Goal: Task Accomplishment & Management: Manage account settings

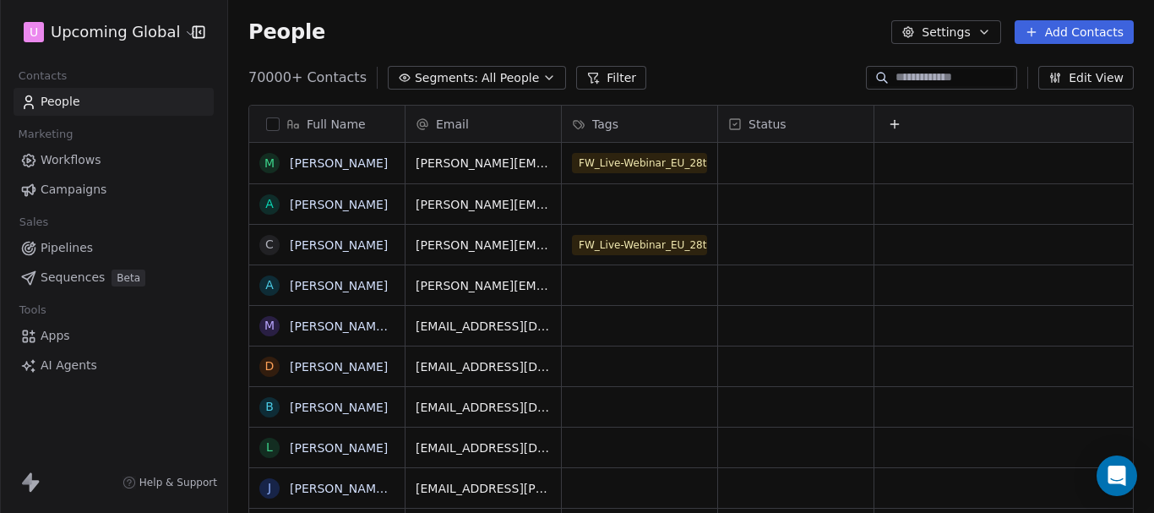
scroll to position [439, 913]
click at [454, 83] on span "Segments:" at bounding box center [446, 78] width 63 height 18
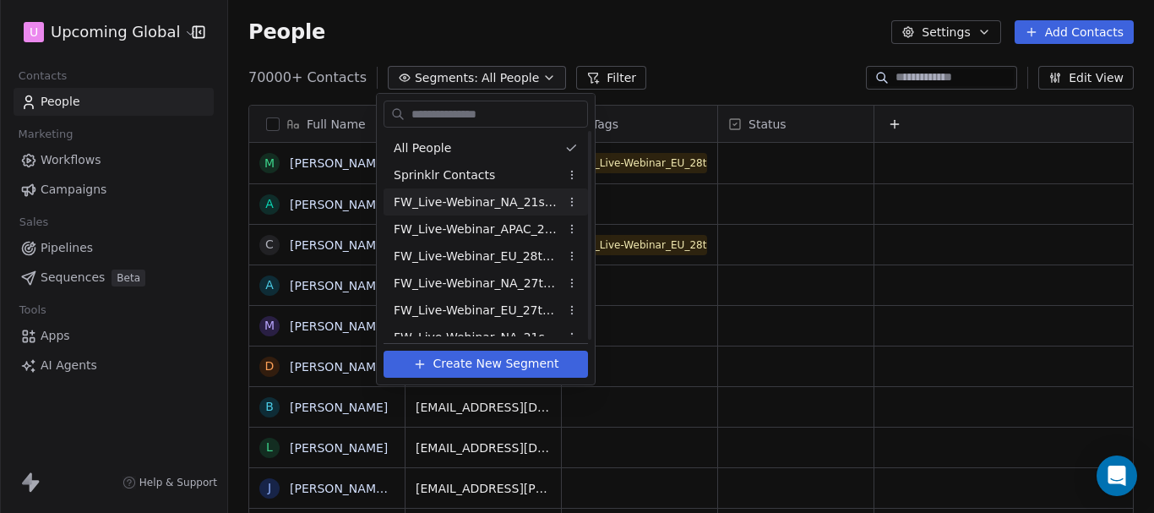
scroll to position [231, 0]
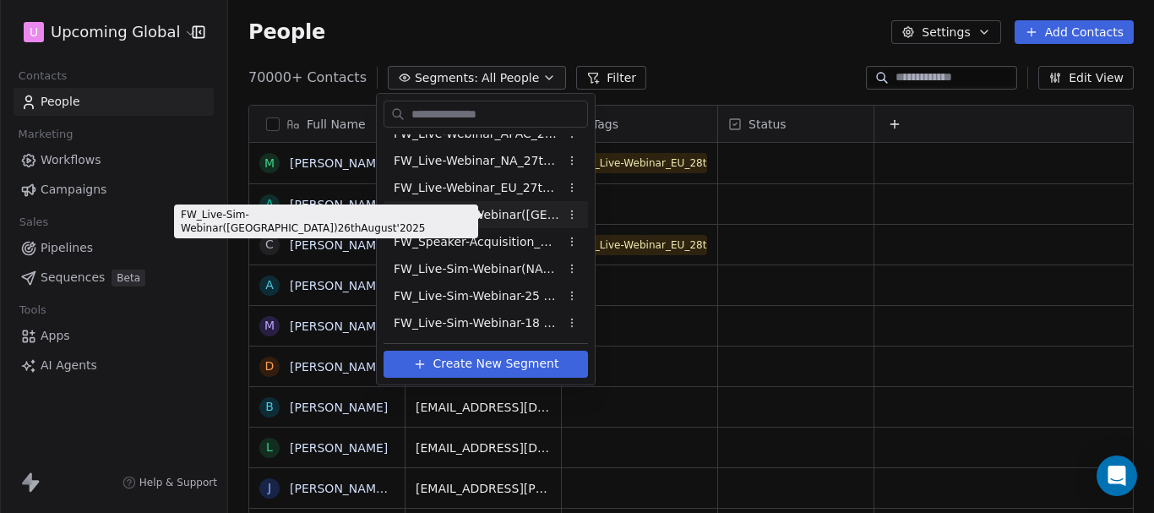
click at [499, 213] on span "FW_Live-Sim-Webinar([GEOGRAPHIC_DATA])26thAugust'2025" at bounding box center [477, 215] width 166 height 18
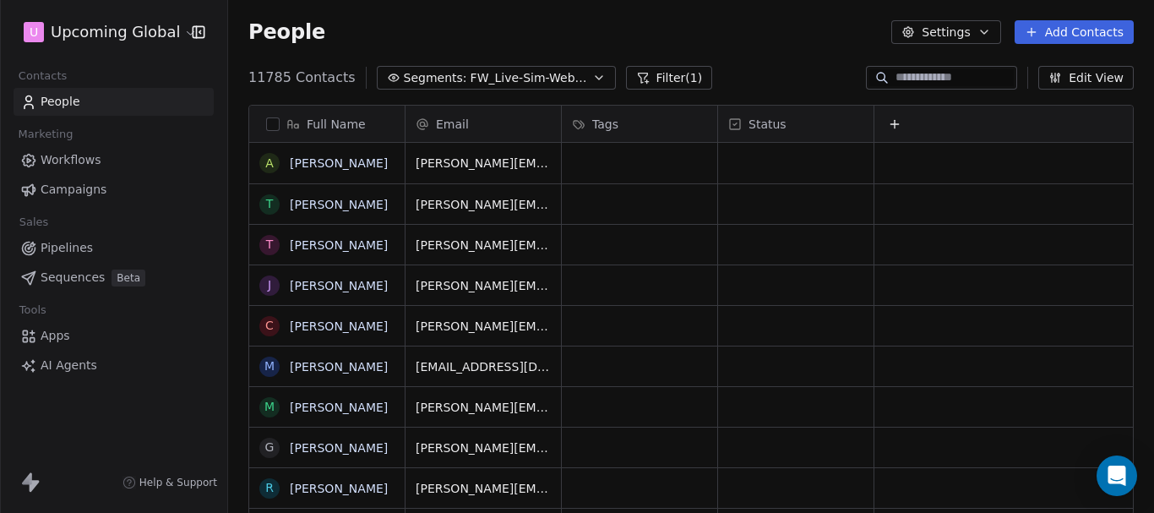
scroll to position [439, 913]
click at [632, 79] on button "Filter (1)" at bounding box center [669, 78] width 87 height 24
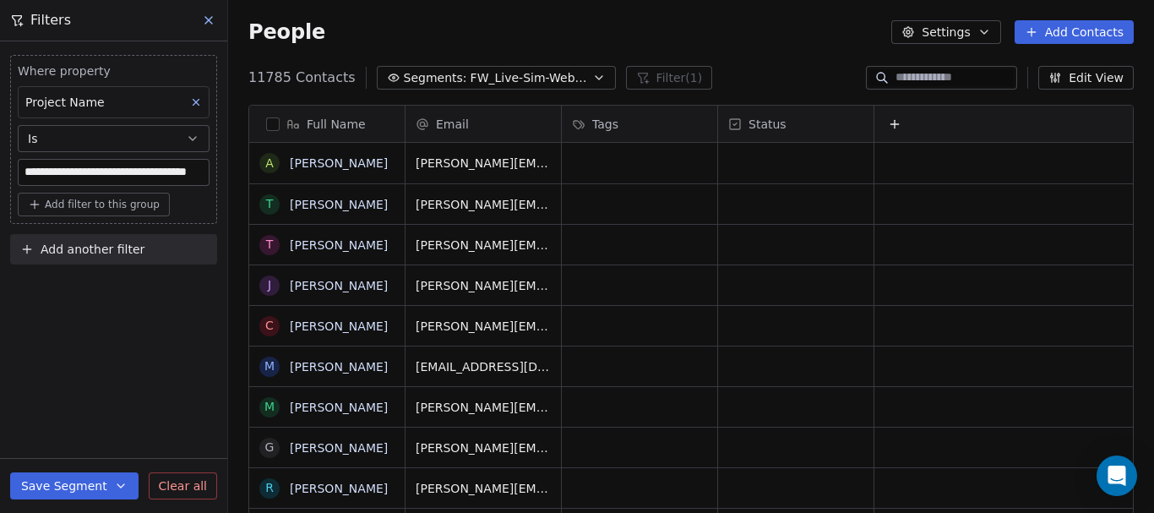
click at [71, 210] on span "Add filter to this group" at bounding box center [102, 205] width 115 height 14
click at [75, 242] on span "Contact properties" at bounding box center [90, 241] width 110 height 18
type input "********"
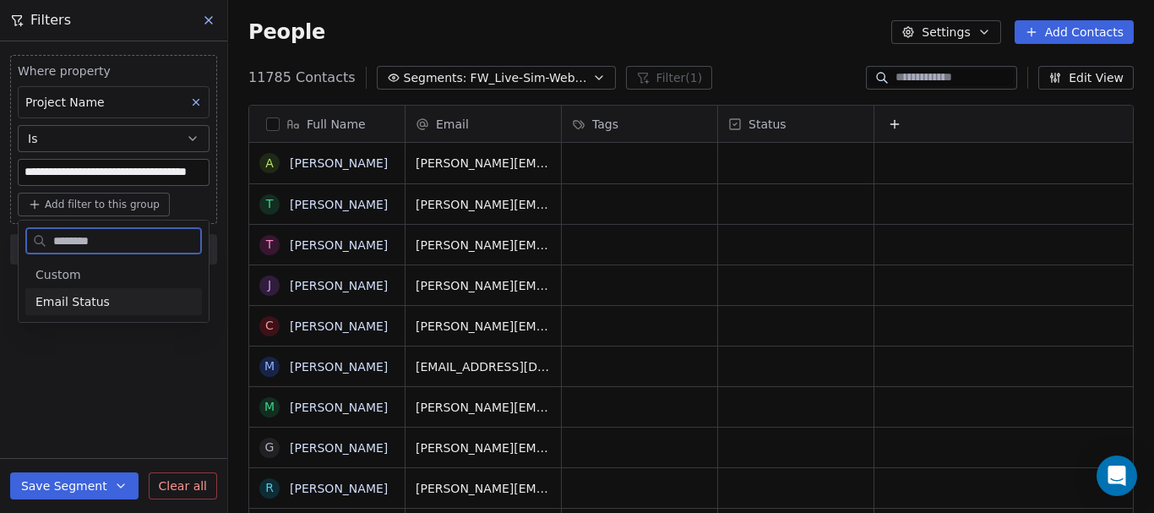
click at [97, 313] on div "Email Status" at bounding box center [113, 301] width 177 height 27
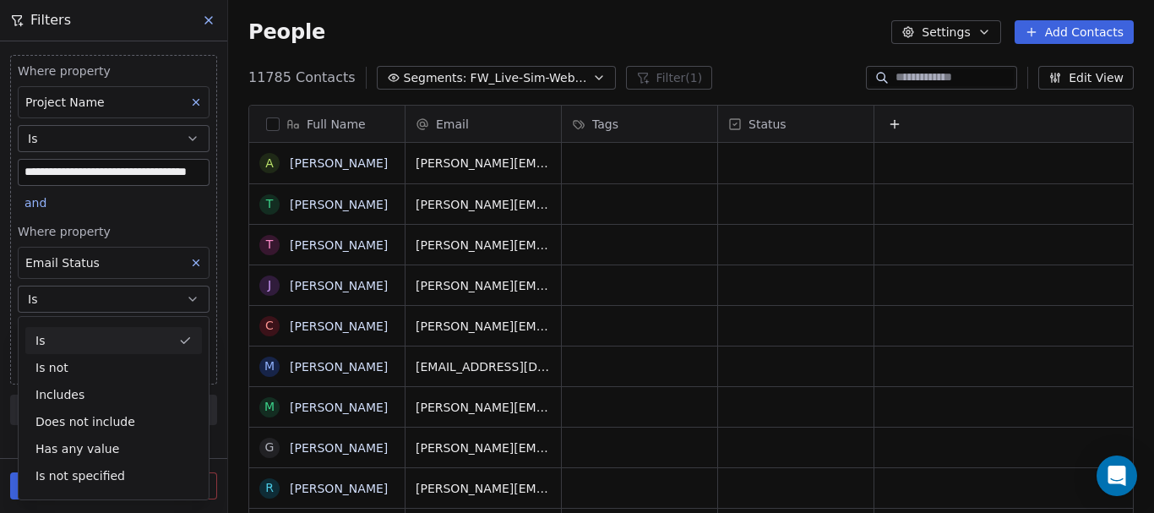
click at [95, 343] on div "Is" at bounding box center [113, 340] width 177 height 27
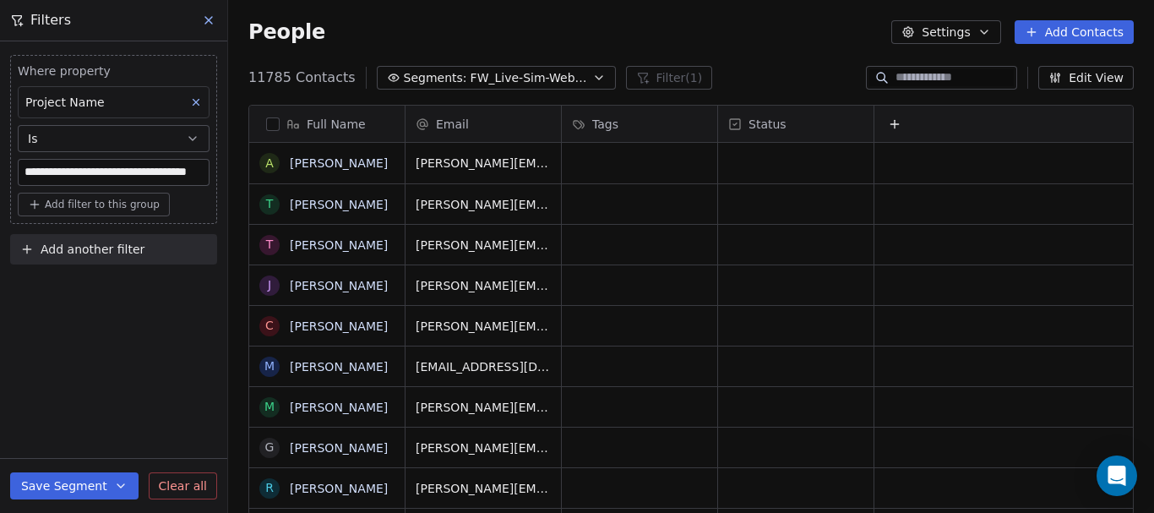
click at [131, 206] on span "Add filter to this group" at bounding box center [102, 205] width 115 height 14
click at [100, 241] on span "Contact properties" at bounding box center [90, 241] width 110 height 18
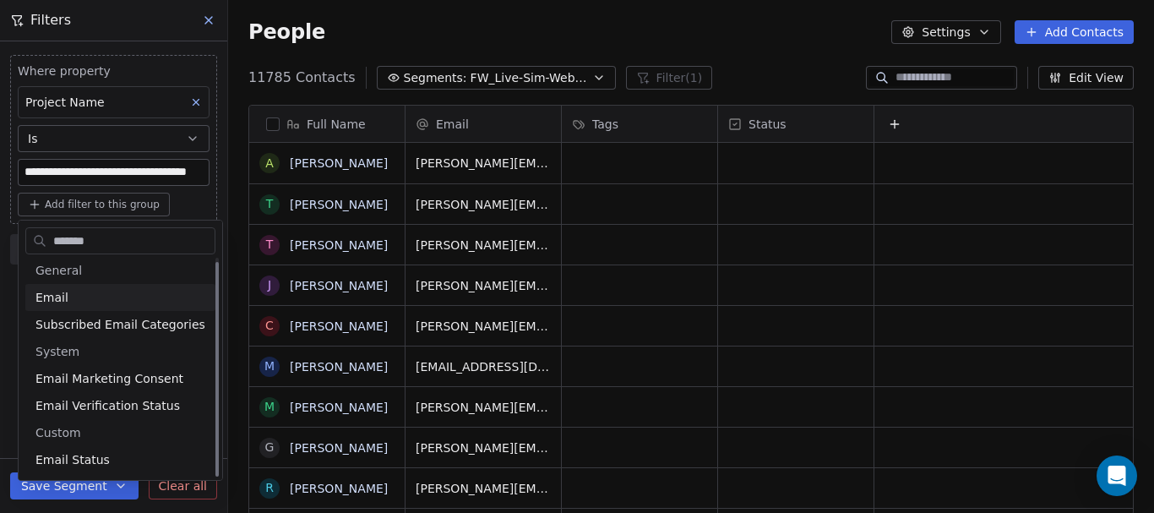
scroll to position [0, 0]
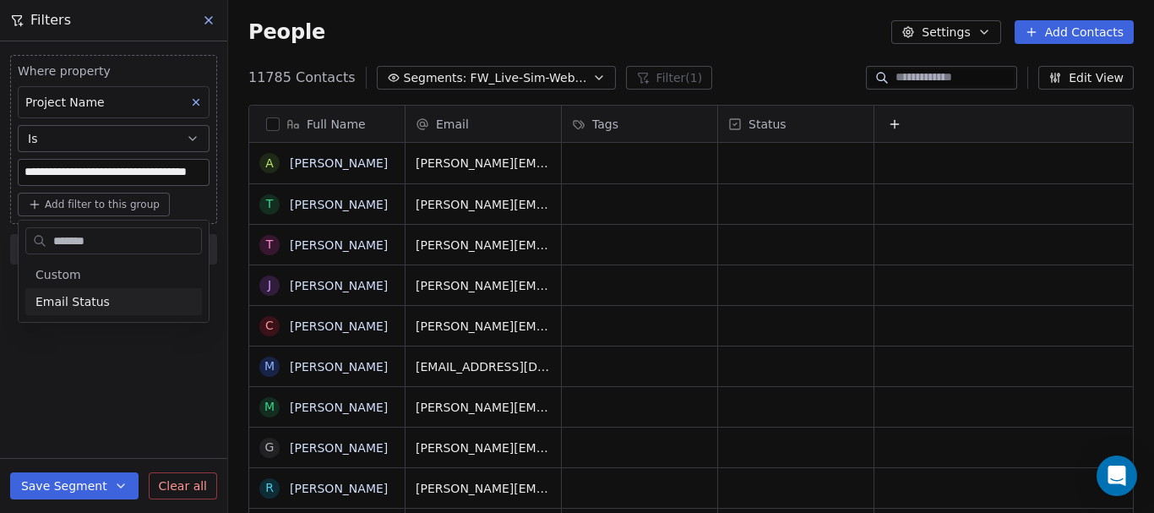
type input "*******"
click at [113, 297] on div "Email Status" at bounding box center [113, 301] width 156 height 17
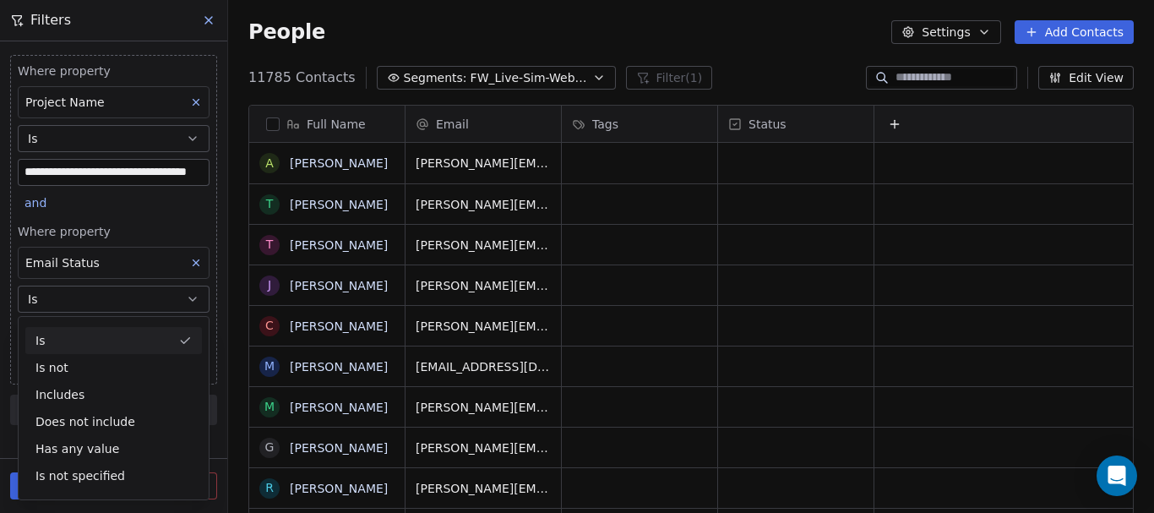
click at [98, 343] on div "Is" at bounding box center [113, 340] width 177 height 27
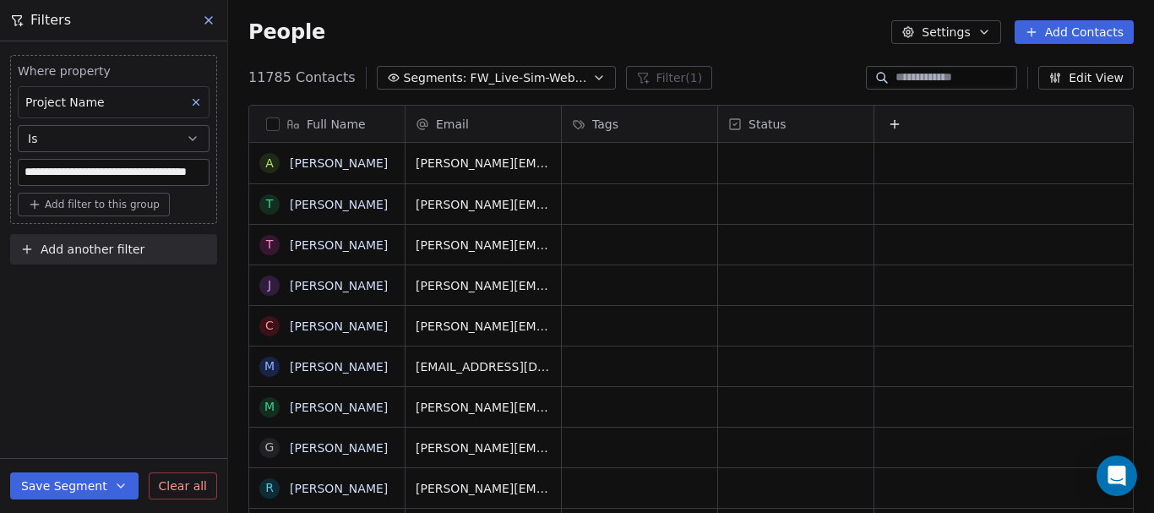
click at [128, 202] on span "Add filter to this group" at bounding box center [102, 205] width 115 height 14
click at [119, 238] on span "Contact properties" at bounding box center [90, 241] width 110 height 18
type input "*********"
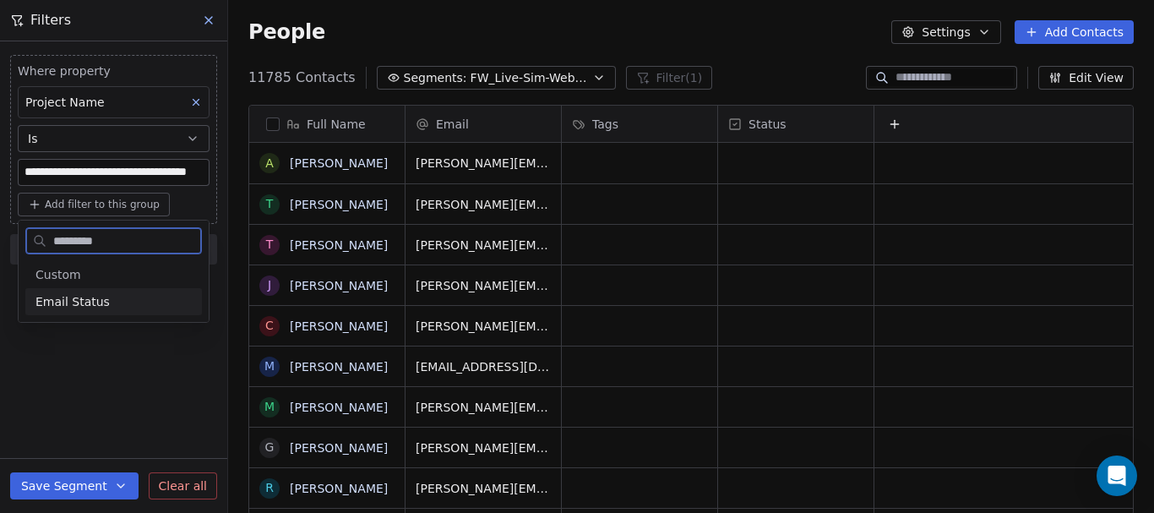
click at [95, 297] on span "Email Status" at bounding box center [72, 301] width 74 height 17
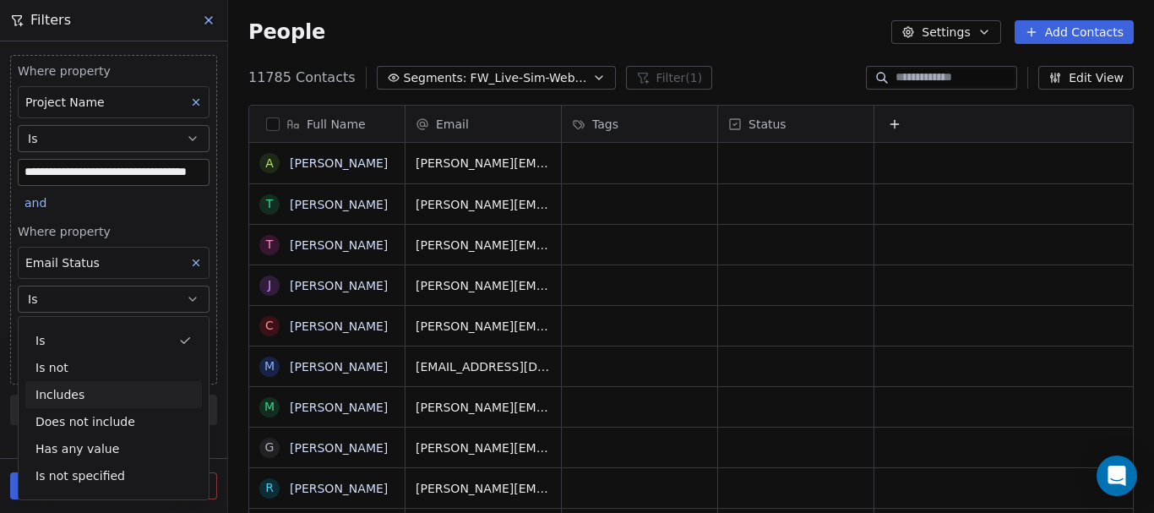
click at [221, 347] on div "**********" at bounding box center [113, 236] width 227 height 390
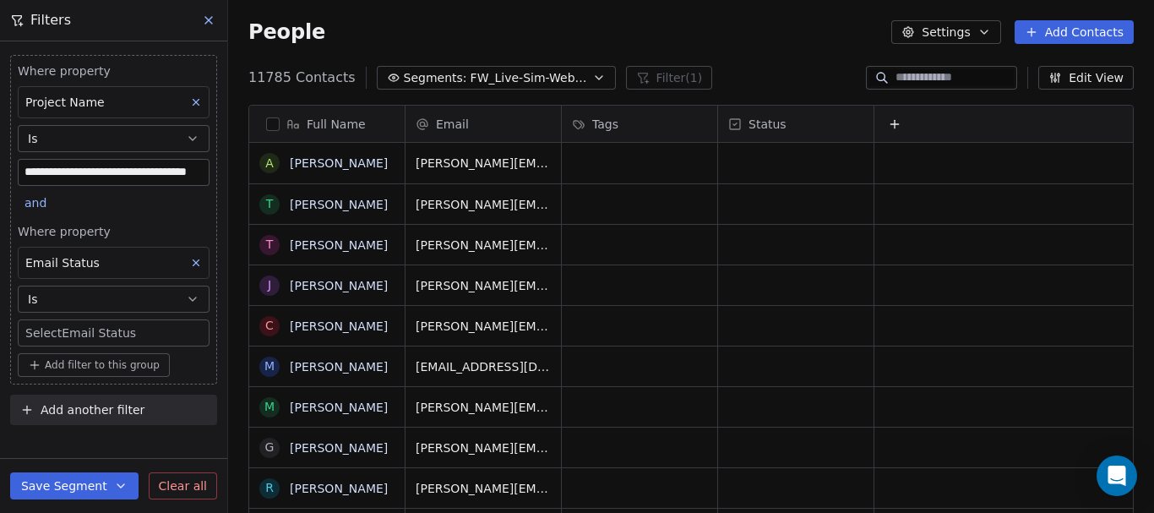
click at [167, 341] on body "**********" at bounding box center [577, 256] width 1154 height 513
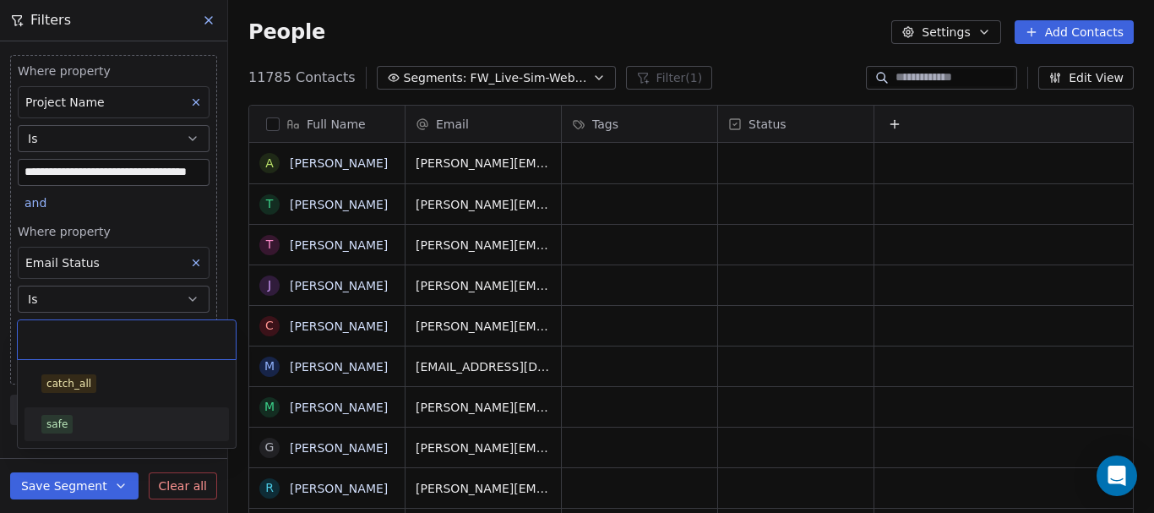
click at [133, 414] on div "safe" at bounding box center [126, 424] width 191 height 27
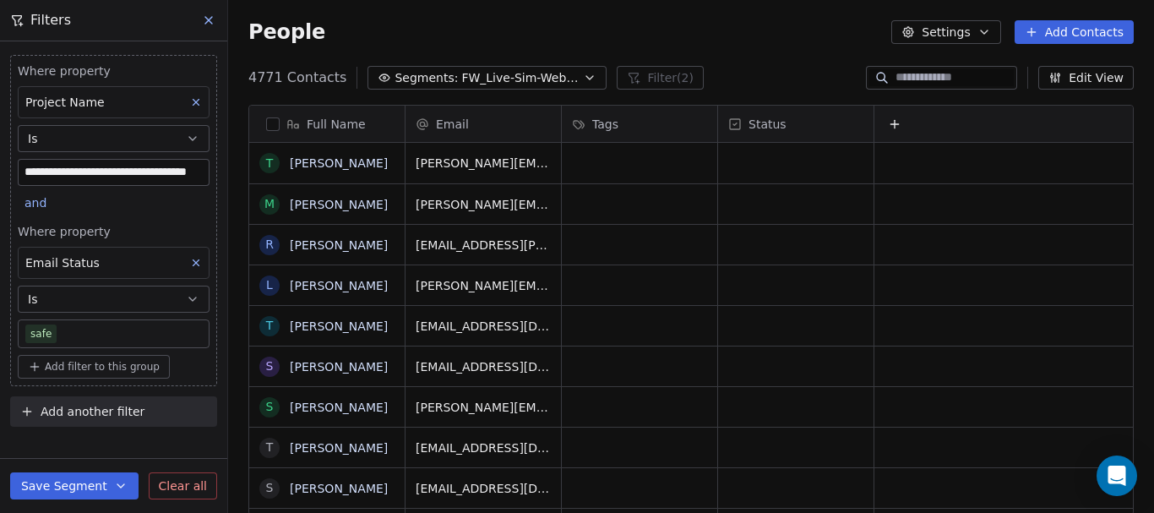
scroll to position [439, 913]
click at [1103, 72] on button "Edit View" at bounding box center [1085, 78] width 95 height 24
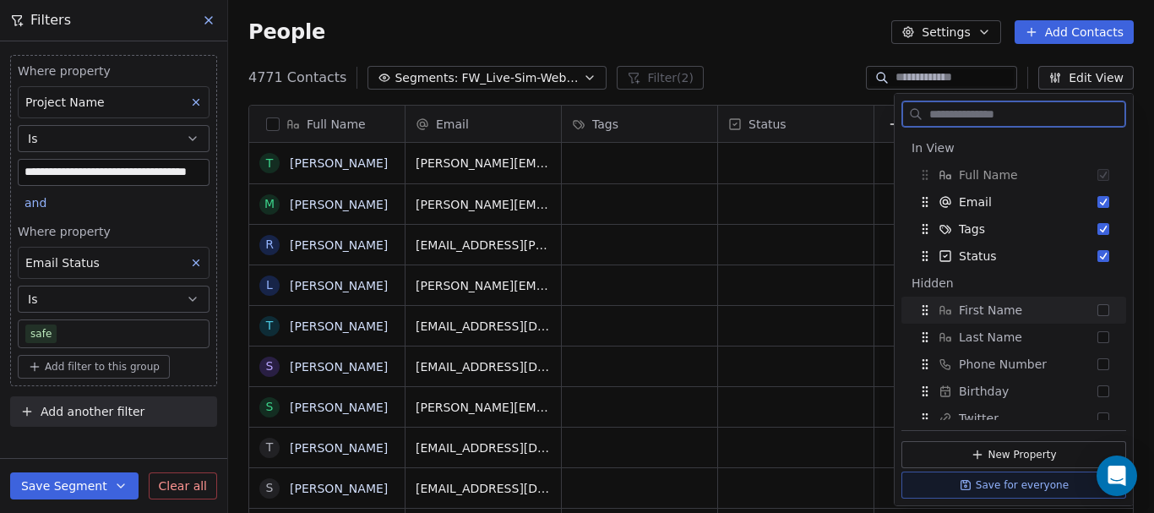
click at [1098, 314] on button "Suggestions" at bounding box center [1104, 310] width 12 height 12
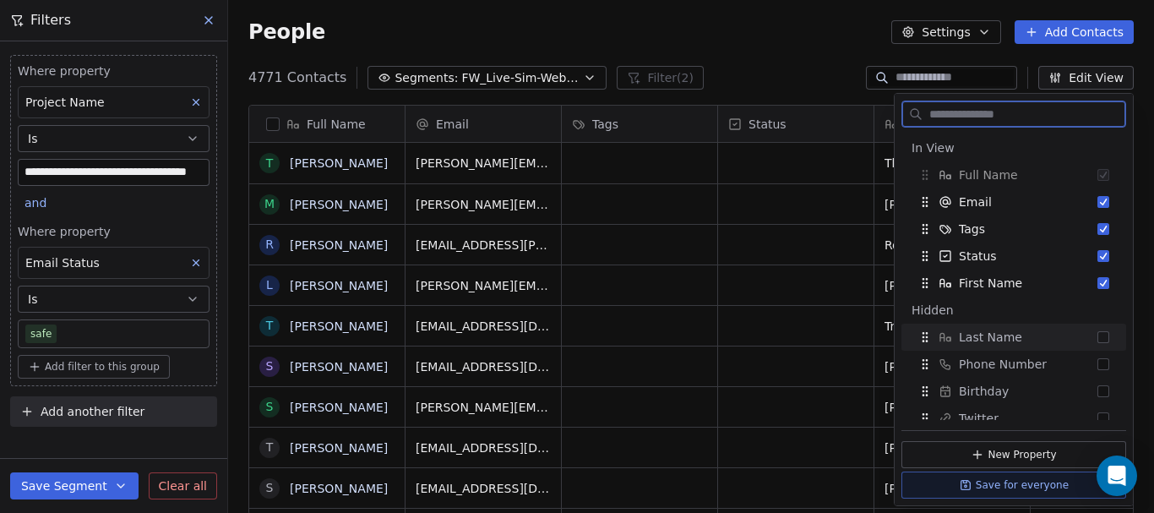
click at [1098, 338] on button "Suggestions" at bounding box center [1104, 337] width 12 height 12
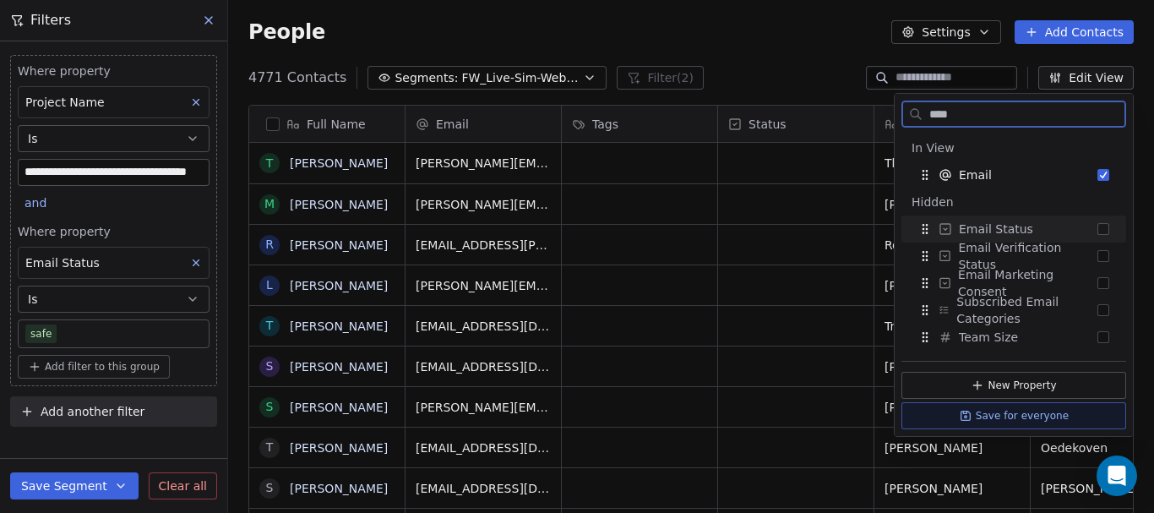
type input "****"
click at [1106, 225] on button "Suggestions" at bounding box center [1104, 229] width 12 height 12
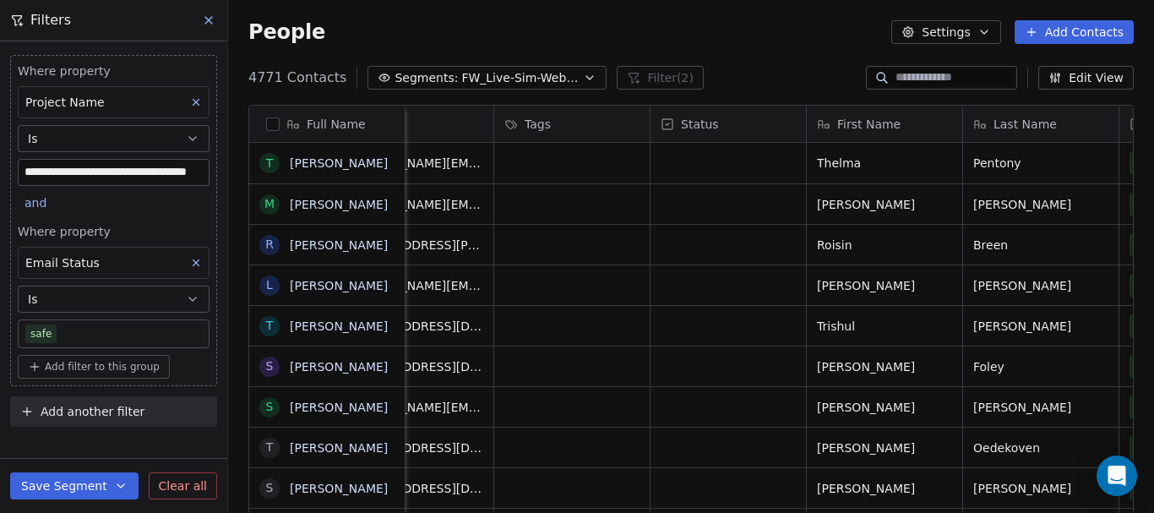
scroll to position [0, 0]
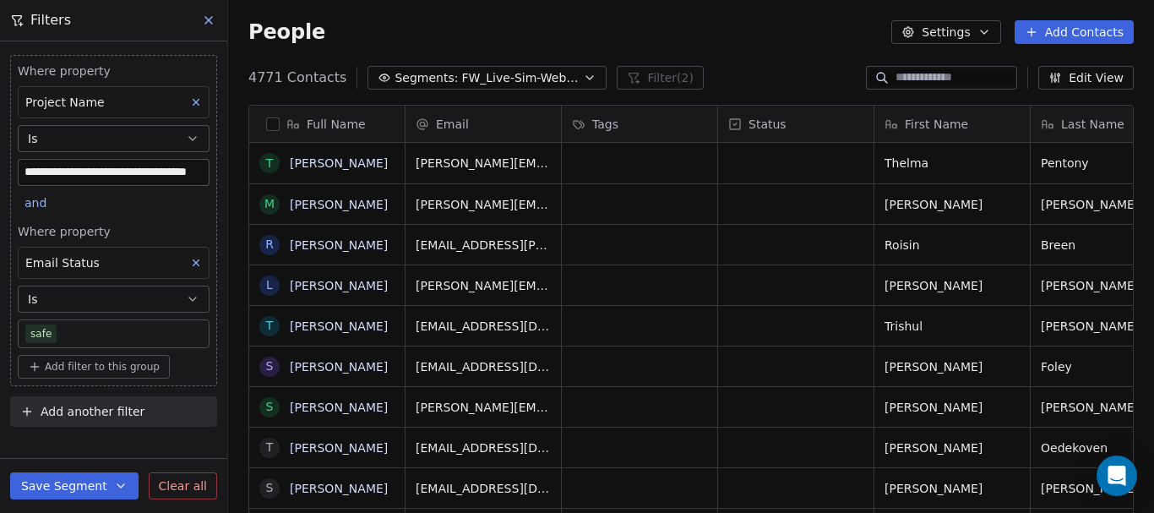
click at [271, 128] on button "button" at bounding box center [273, 124] width 14 height 14
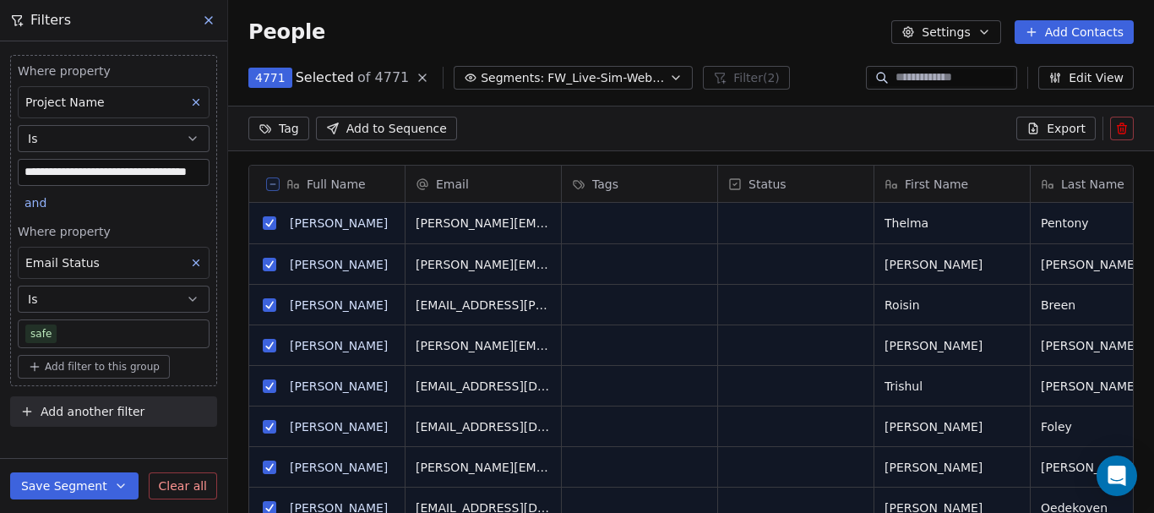
scroll to position [379, 913]
click at [1076, 131] on span "Export" at bounding box center [1066, 128] width 39 height 17
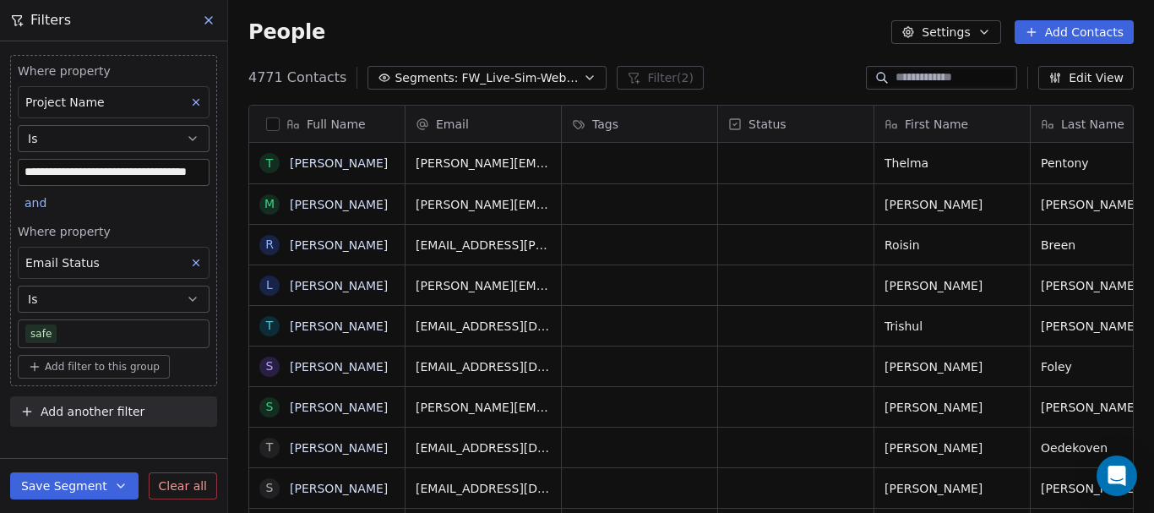
scroll to position [439, 913]
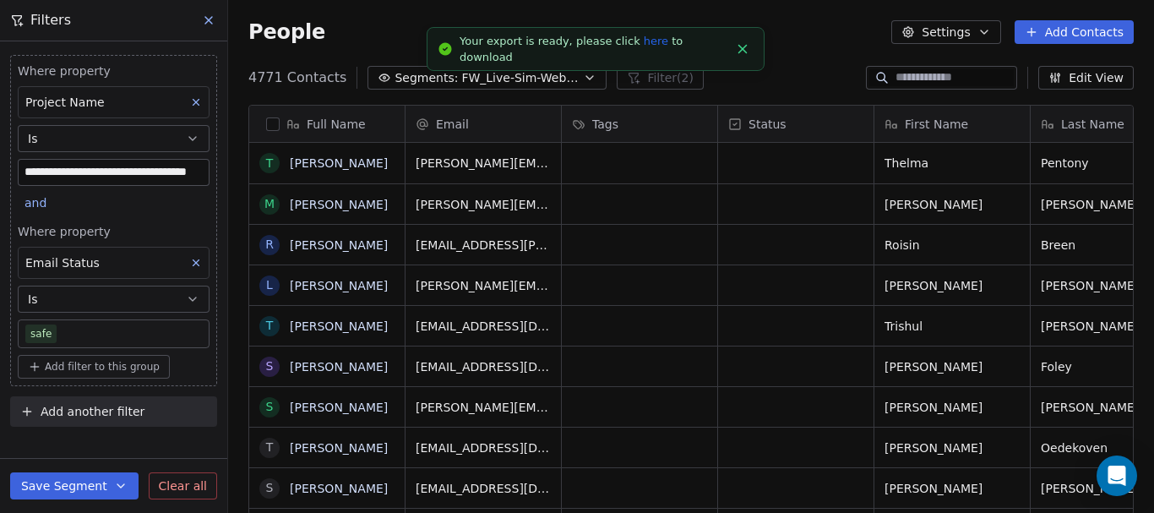
click at [644, 47] on link "here" at bounding box center [656, 41] width 25 height 13
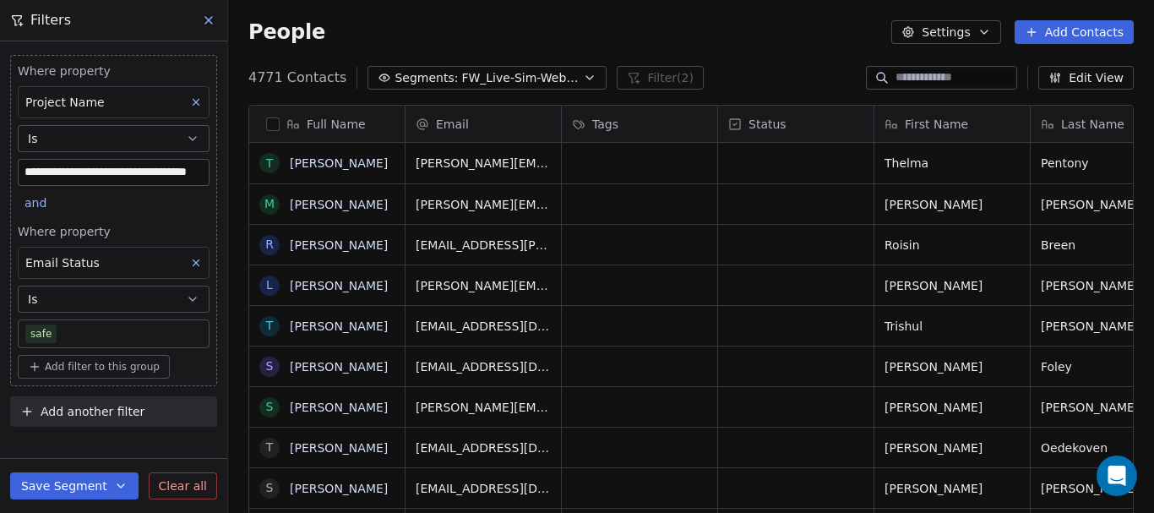
click at [518, 76] on span "FW_Live-Sim-Webinar([GEOGRAPHIC_DATA])26thAugust'2025" at bounding box center [520, 78] width 118 height 18
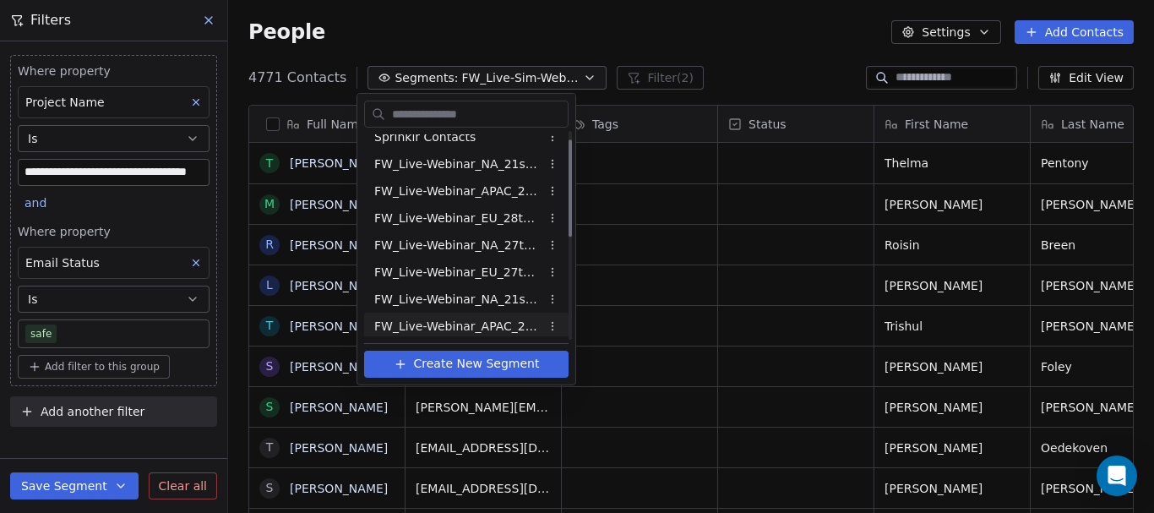
scroll to position [0, 0]
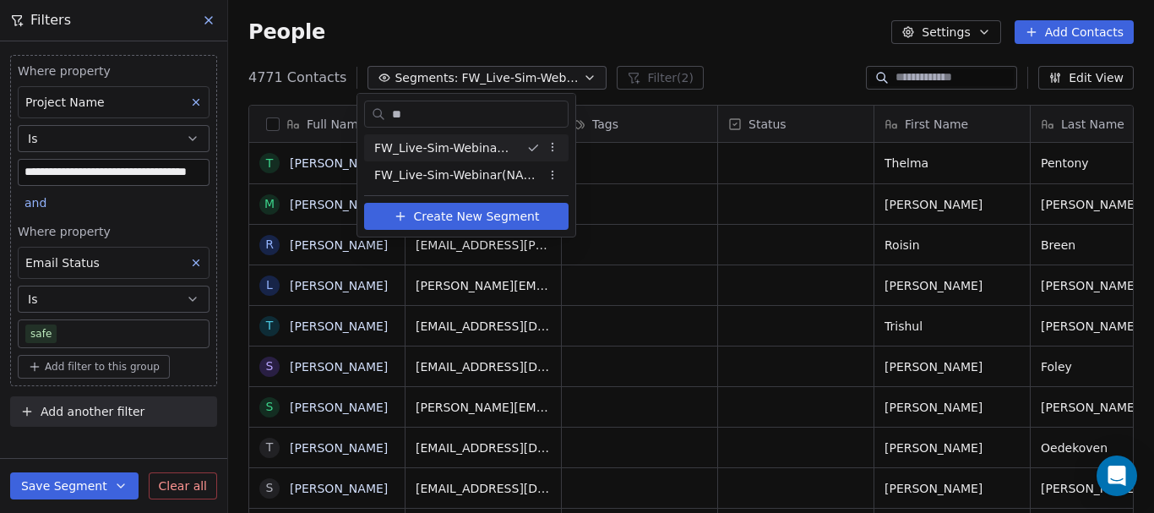
type input "*"
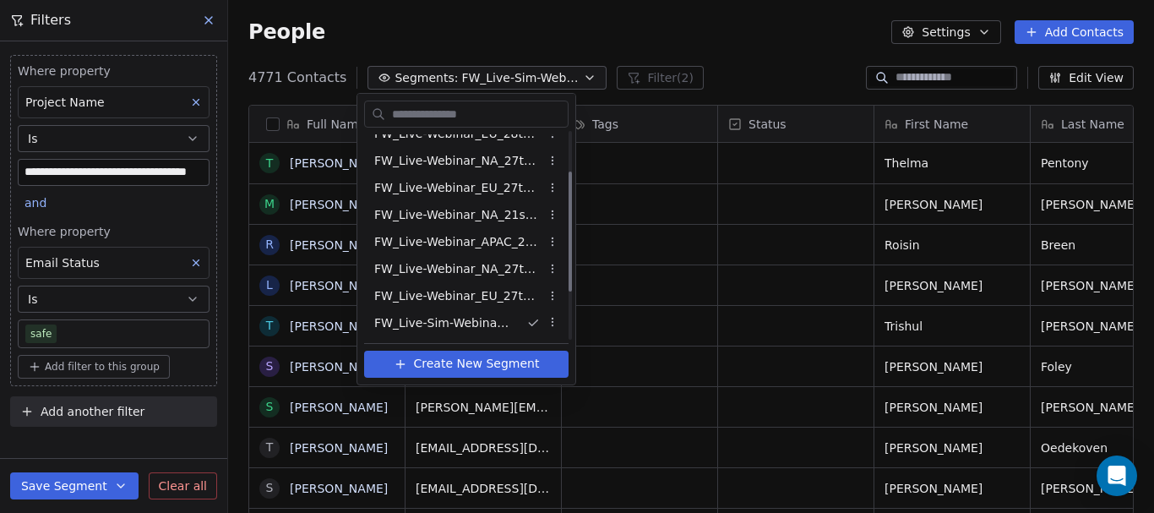
scroll to position [54, 0]
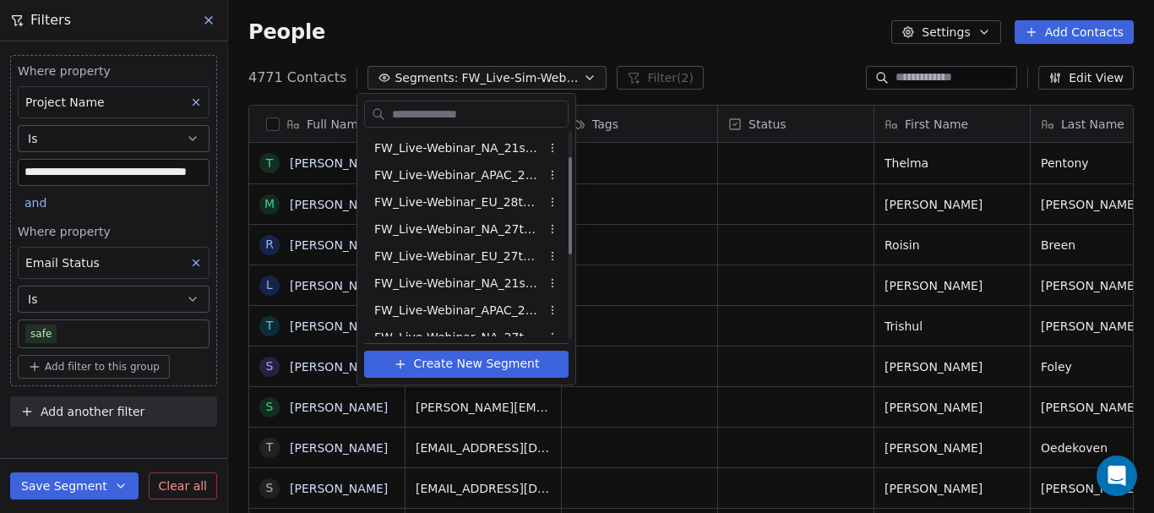
click at [767, 290] on html "**********" at bounding box center [577, 256] width 1154 height 513
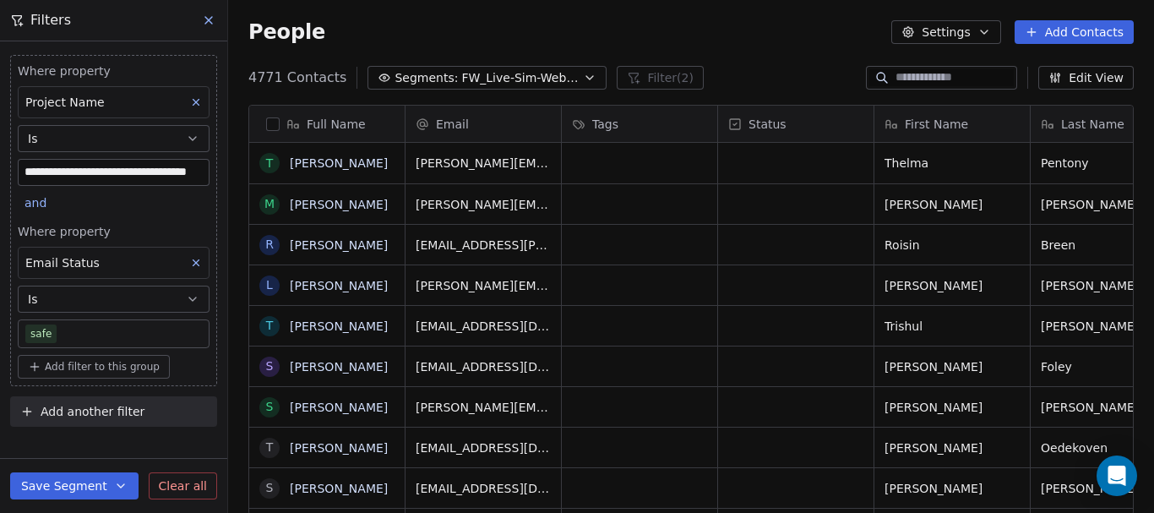
click at [96, 368] on span "Add filter to this group" at bounding box center [102, 367] width 115 height 14
click at [87, 406] on span "Contact properties" at bounding box center [90, 404] width 110 height 18
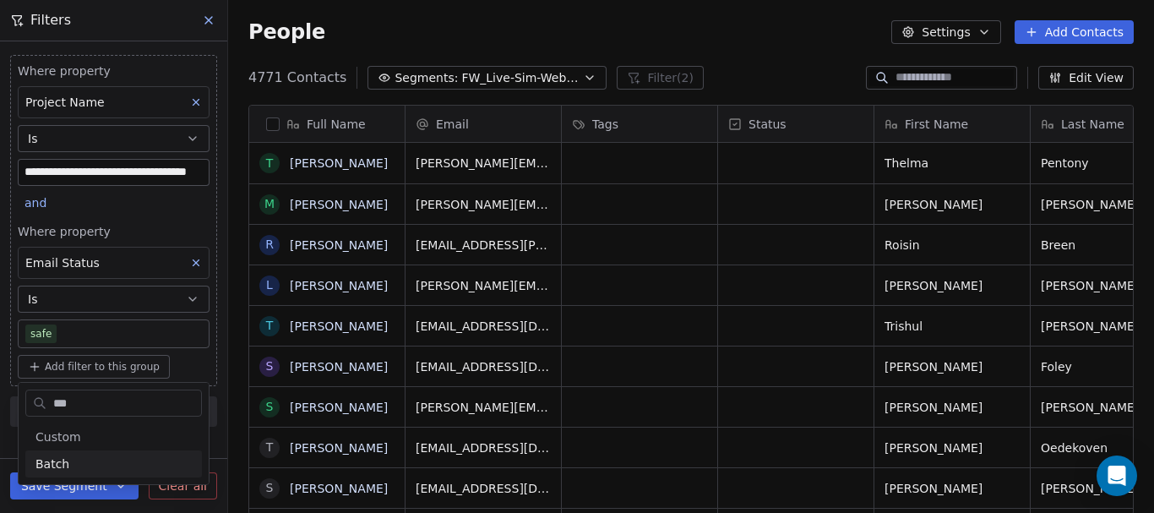
type input "***"
click at [64, 464] on span "Batch" at bounding box center [52, 463] width 34 height 17
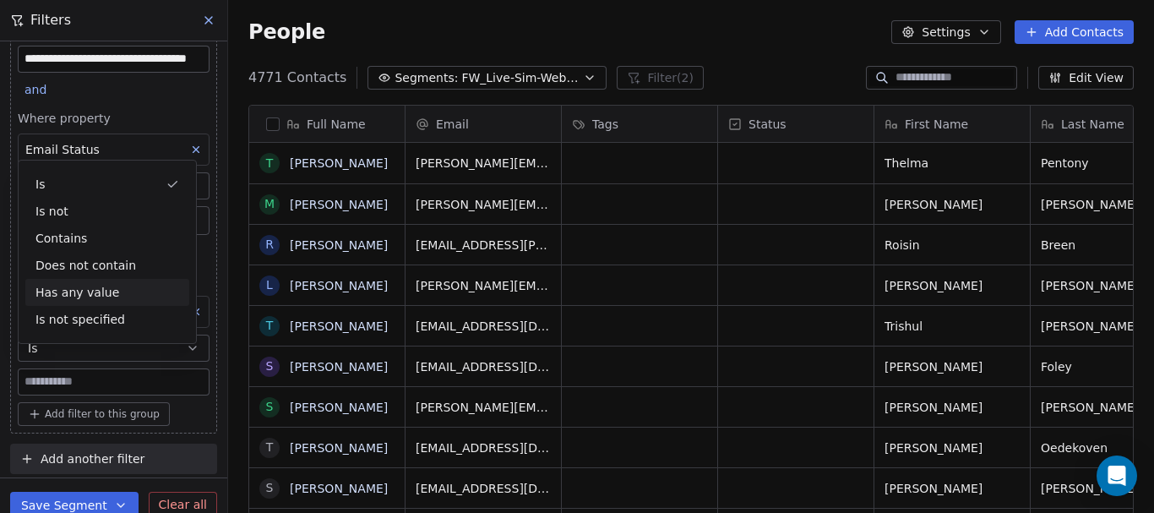
scroll to position [117, 0]
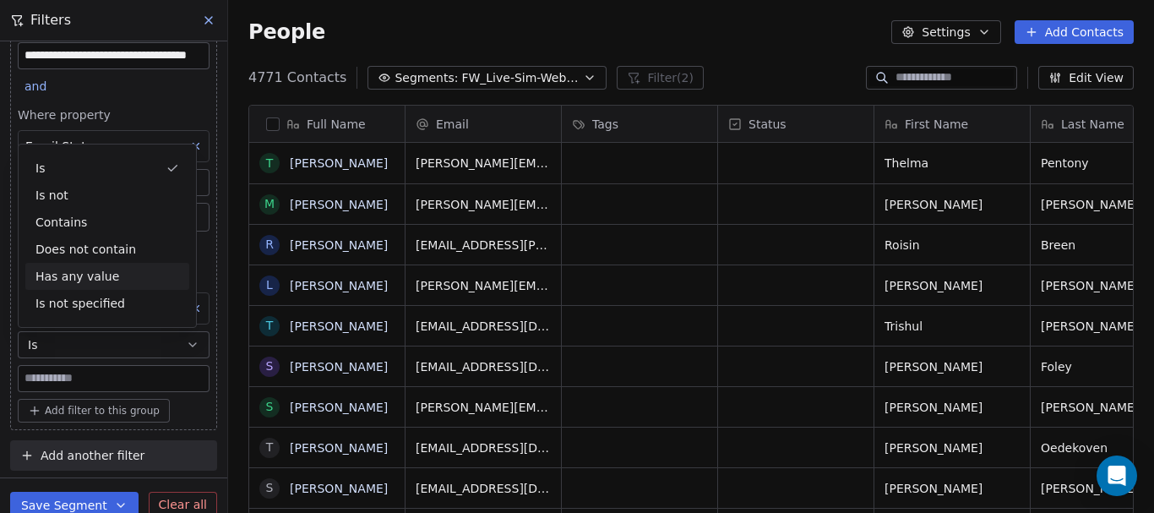
click at [97, 385] on input at bounding box center [114, 378] width 190 height 25
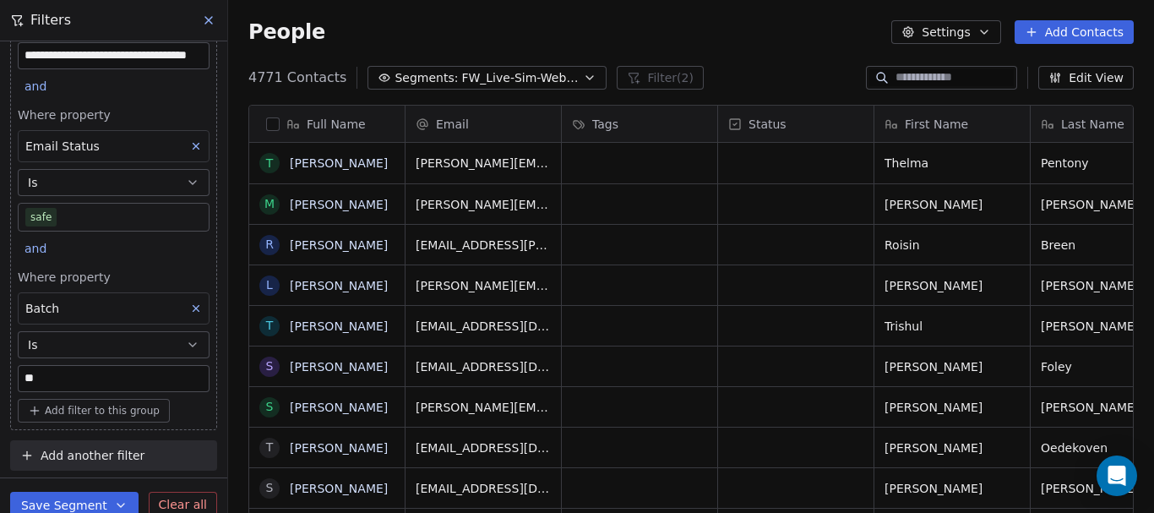
type input "*"
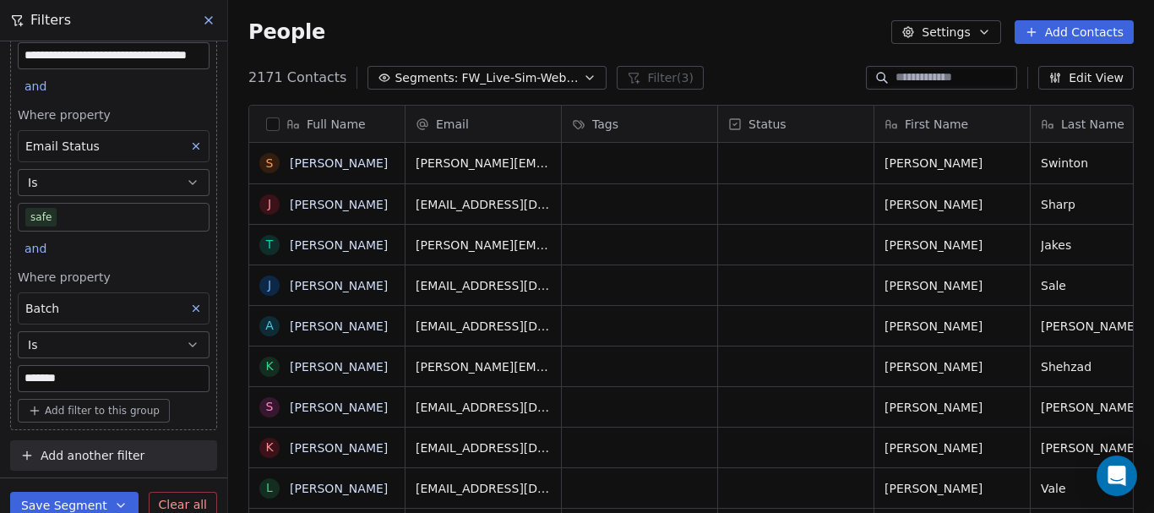
scroll to position [439, 913]
type input "*******"
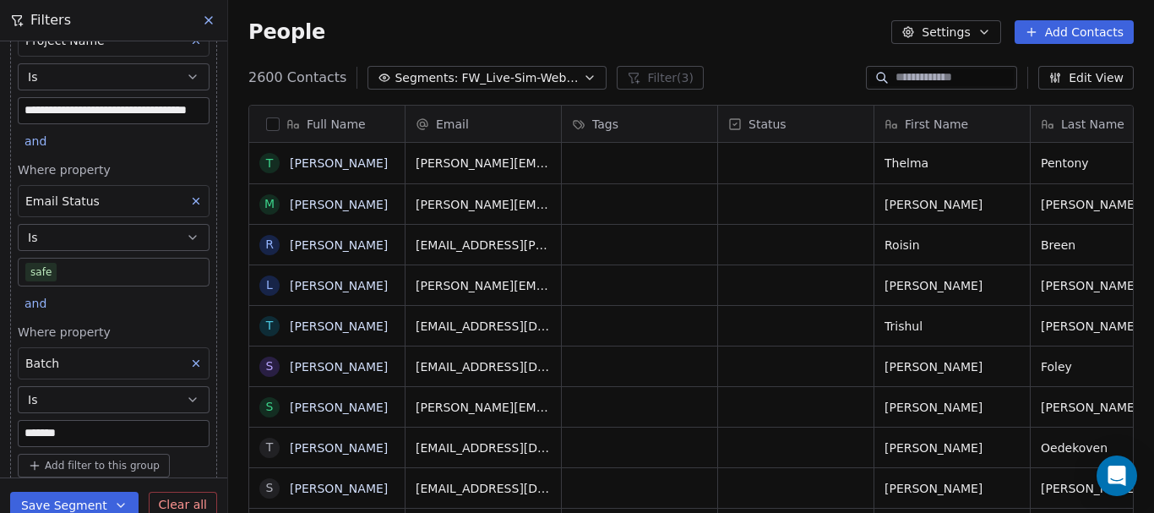
scroll to position [117, 0]
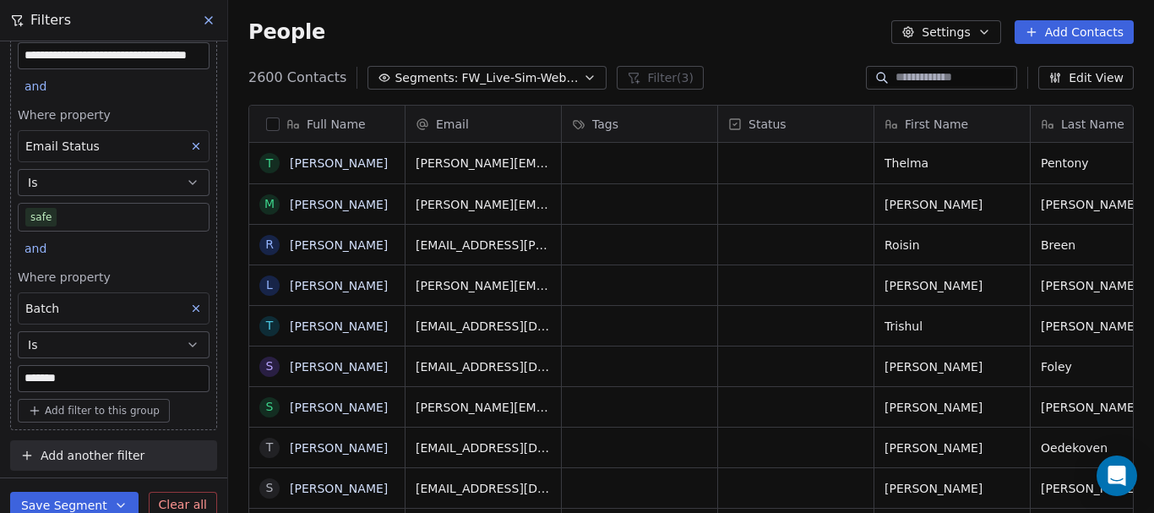
click at [190, 313] on icon at bounding box center [196, 308] width 12 height 12
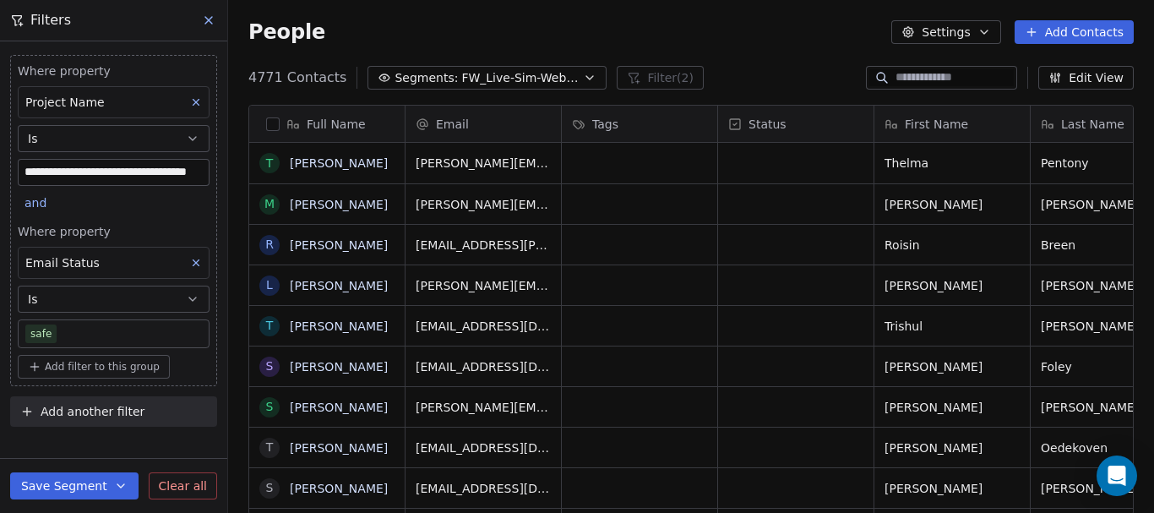
scroll to position [0, 0]
click at [190, 264] on icon at bounding box center [196, 263] width 12 height 12
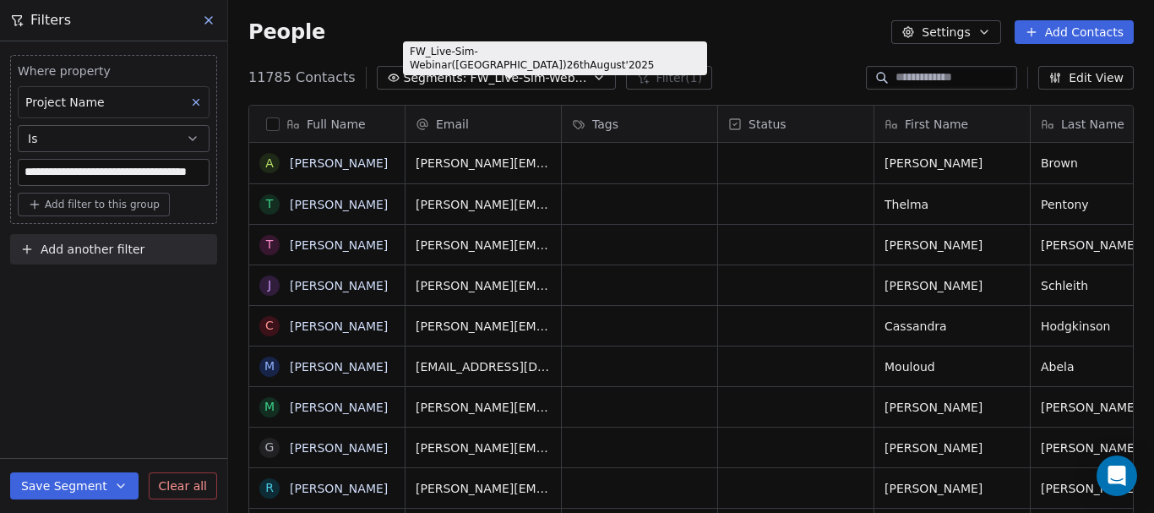
click at [491, 78] on span "FW_Live-Sim-Webinar([GEOGRAPHIC_DATA])26thAugust'2025" at bounding box center [530, 78] width 118 height 18
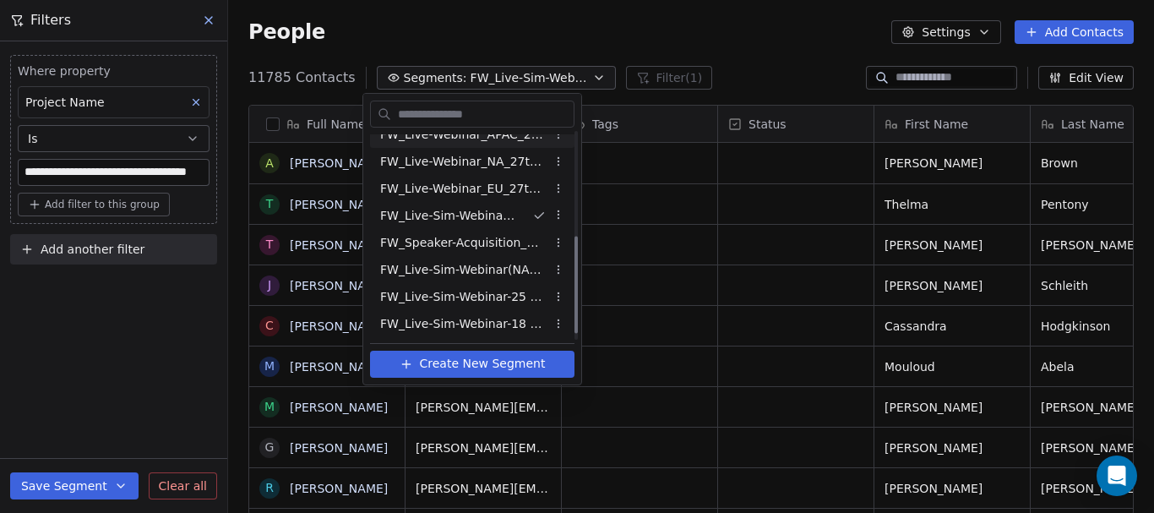
scroll to position [231, 0]
click at [489, 267] on span "FW_Live-Sim-Webinar(NA)26thAugust'2025" at bounding box center [463, 269] width 166 height 18
type input "**********"
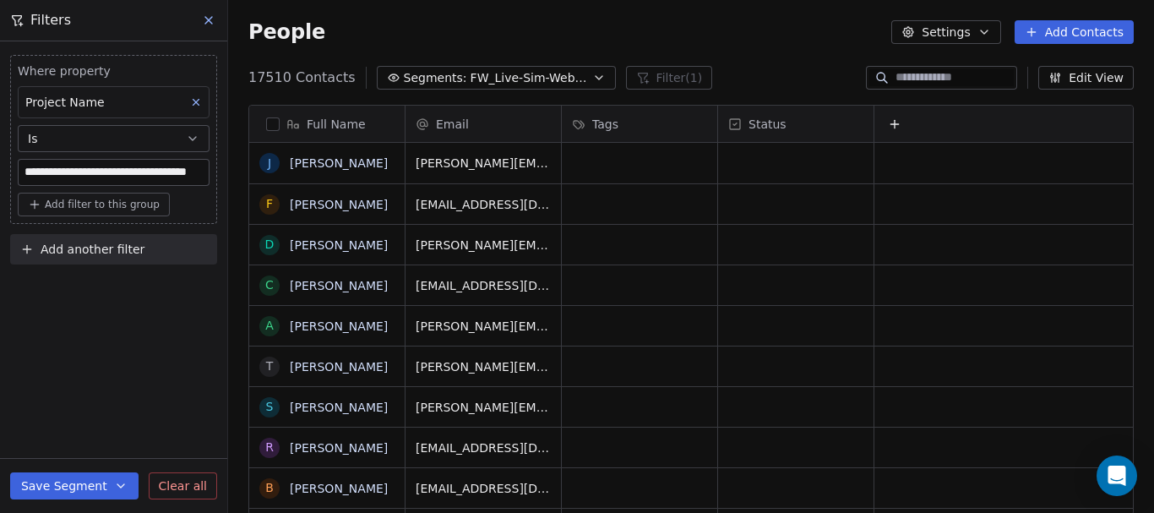
scroll to position [439, 913]
click at [474, 85] on span "FW_Live-Sim-Webinar(NA)26thAugust'2025" at bounding box center [530, 78] width 118 height 18
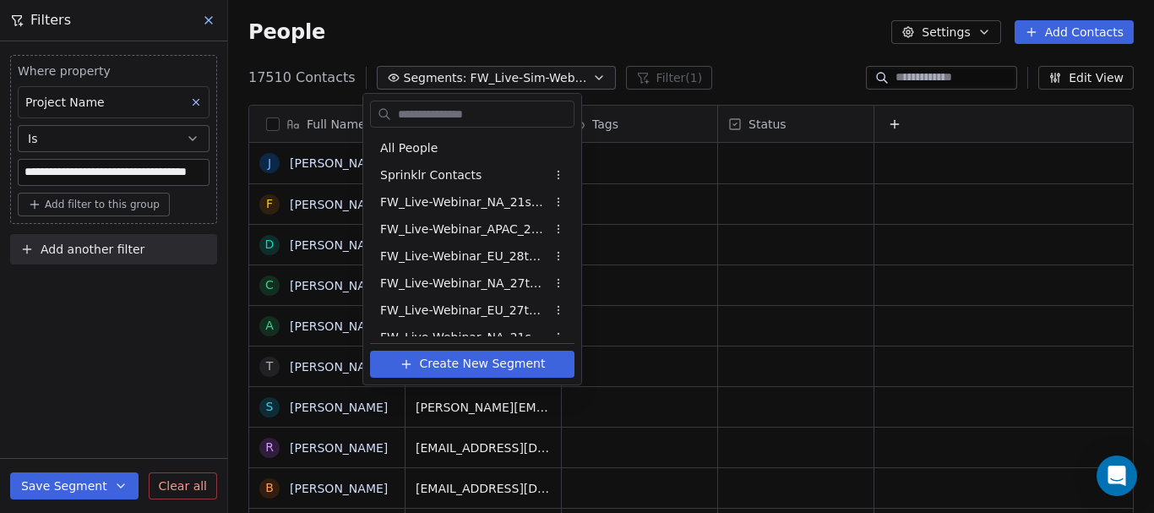
scroll to position [177, 0]
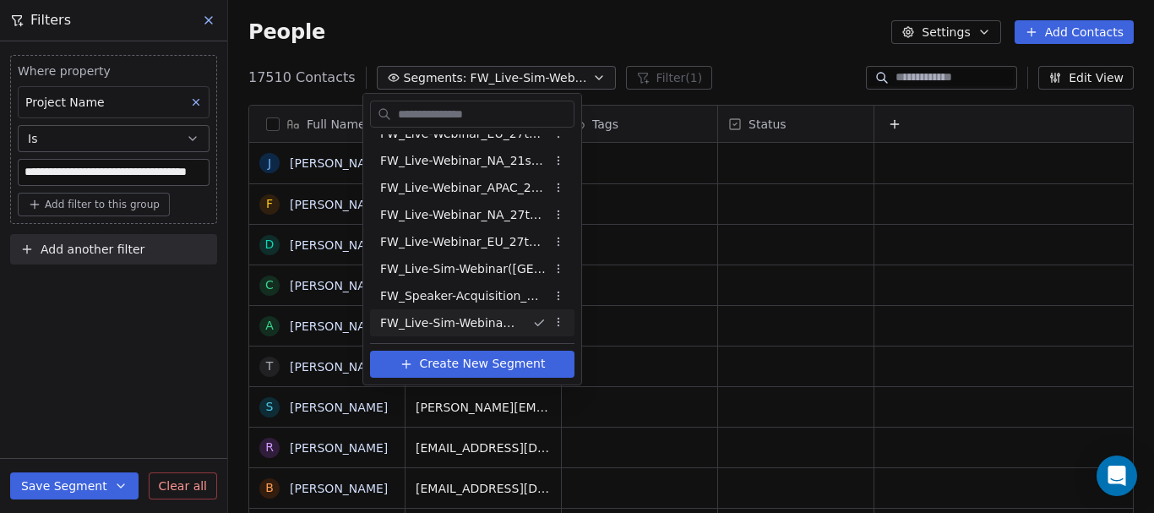
click at [474, 85] on html "**********" at bounding box center [577, 256] width 1154 height 513
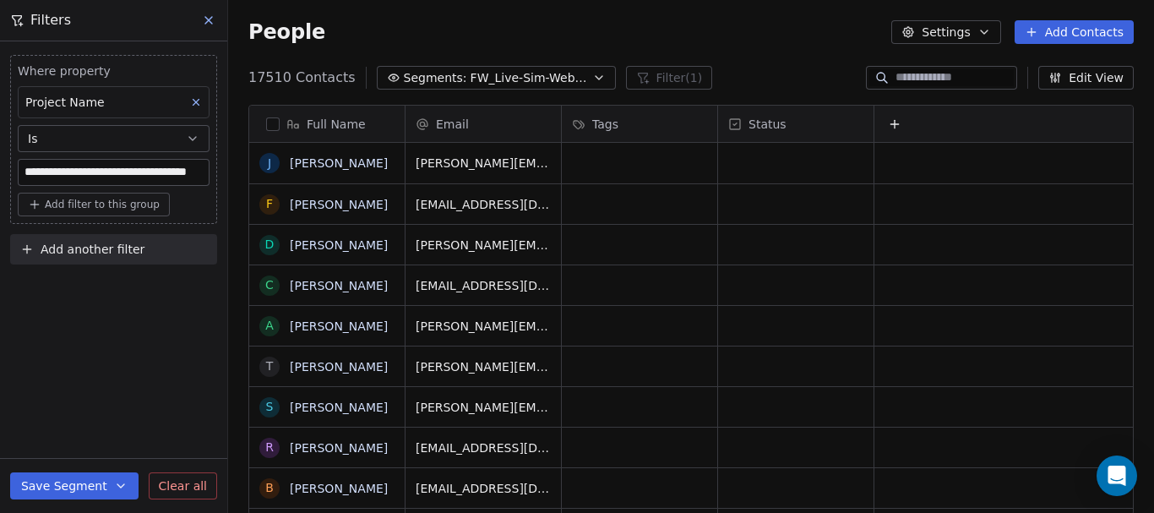
click at [106, 204] on span "Add filter to this group" at bounding box center [102, 205] width 115 height 14
click at [115, 240] on span "Contact properties" at bounding box center [90, 241] width 110 height 18
type input "*********"
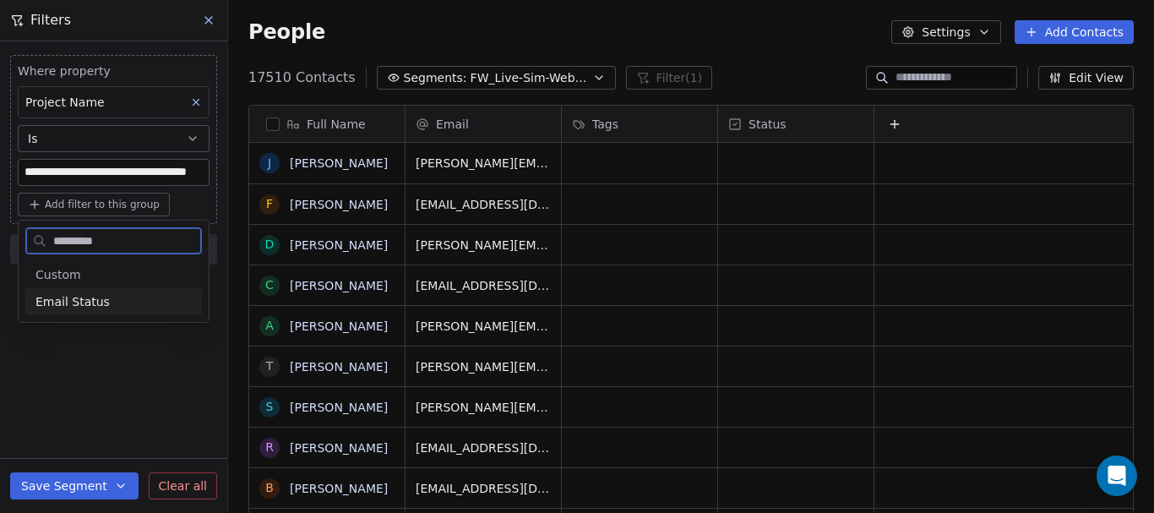
click at [74, 307] on span "Email Status" at bounding box center [72, 301] width 74 height 17
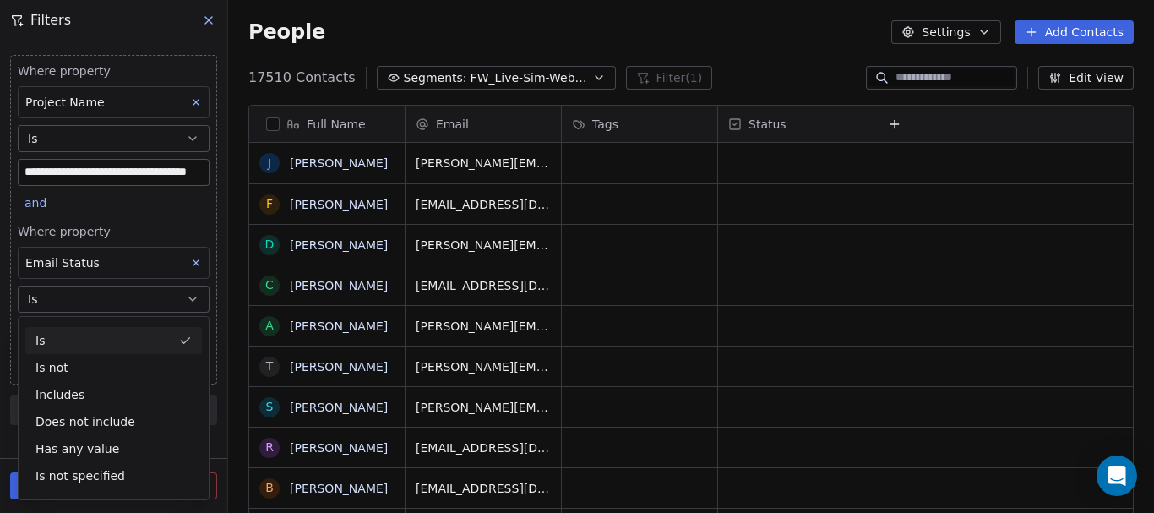
click at [232, 339] on div "Full Name J [PERSON_NAME] F [PERSON_NAME] D [PERSON_NAME] C [PERSON_NAME] A [PE…" at bounding box center [691, 316] width 926 height 451
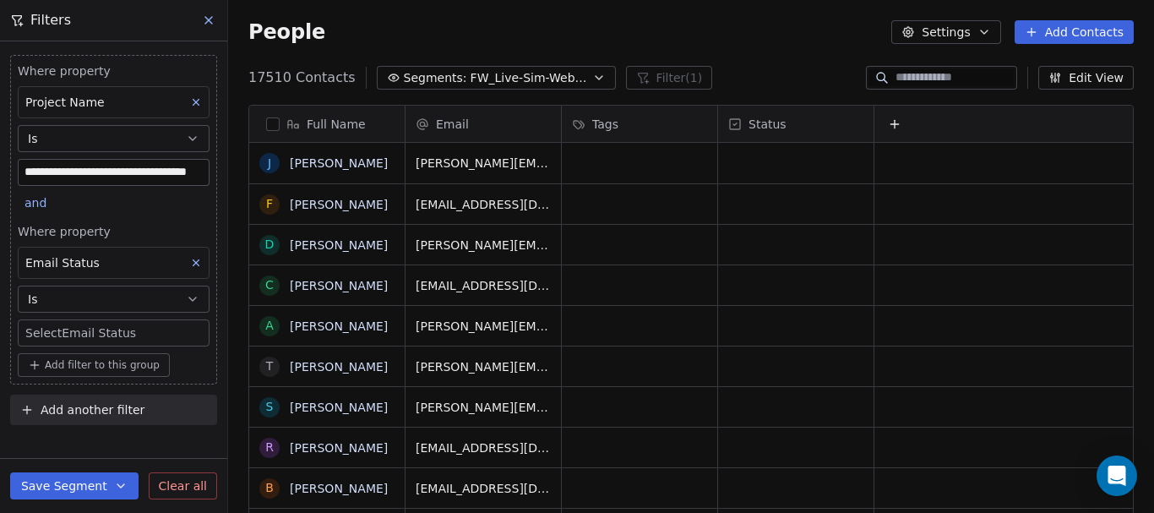
click at [166, 331] on body "**********" at bounding box center [577, 256] width 1154 height 513
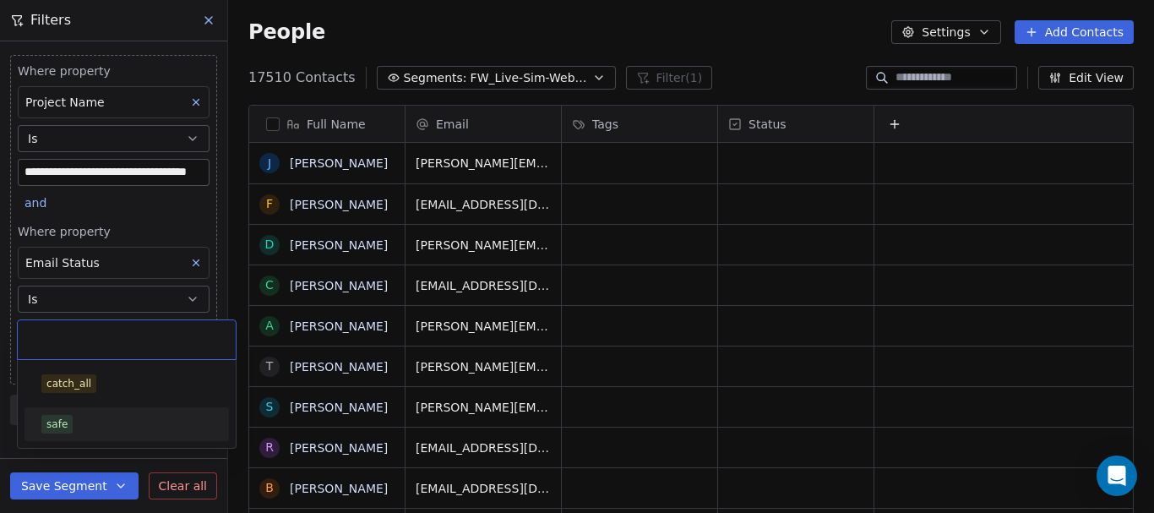
click at [122, 421] on div "safe" at bounding box center [126, 424] width 171 height 19
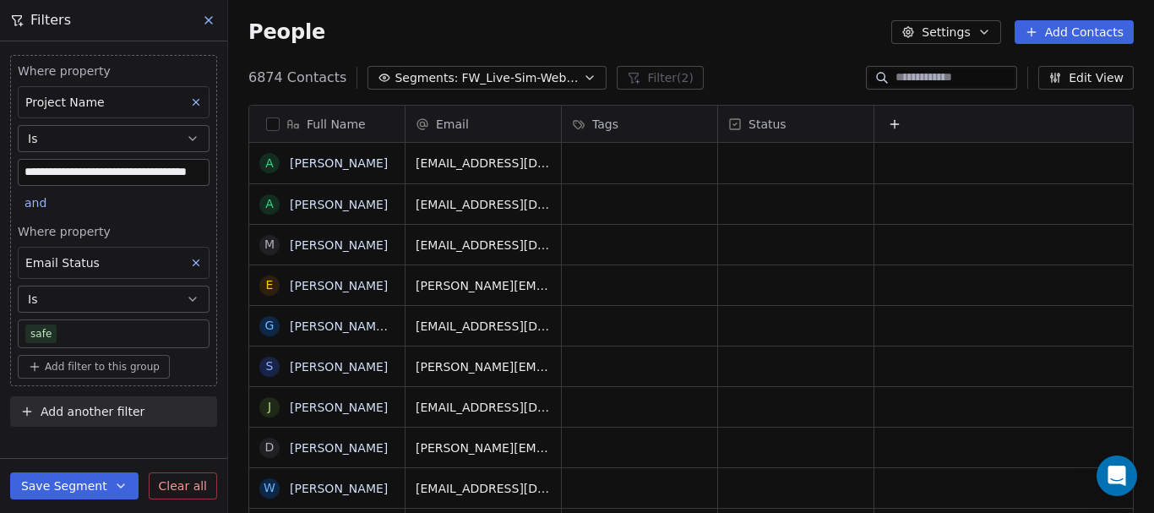
scroll to position [439, 913]
click at [1099, 75] on button "Edit View" at bounding box center [1085, 78] width 95 height 24
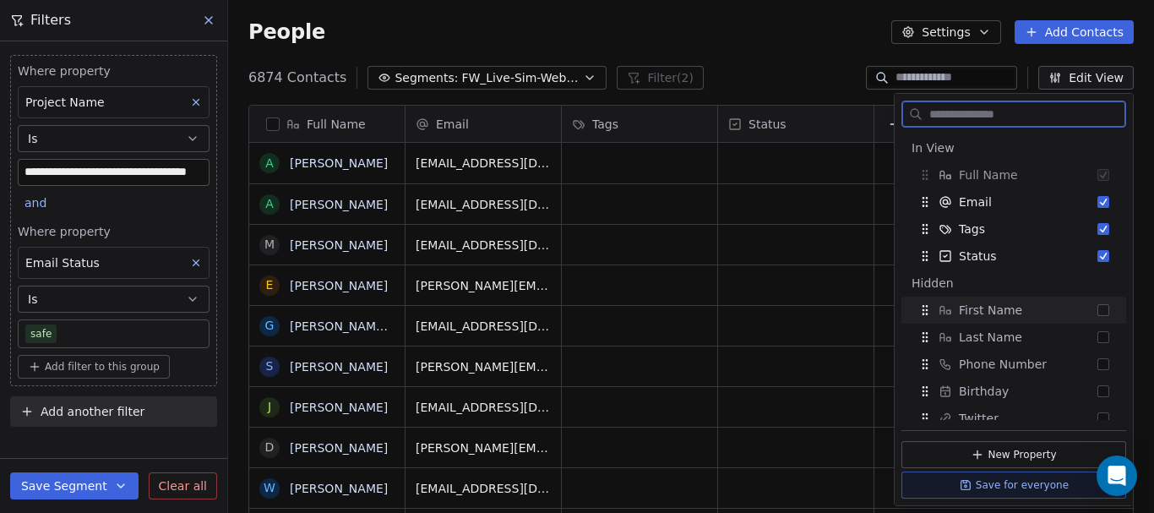
click at [1084, 311] on div "First Name" at bounding box center [1013, 310] width 211 height 27
click at [1088, 292] on div "Hidden" at bounding box center [1014, 283] width 204 height 17
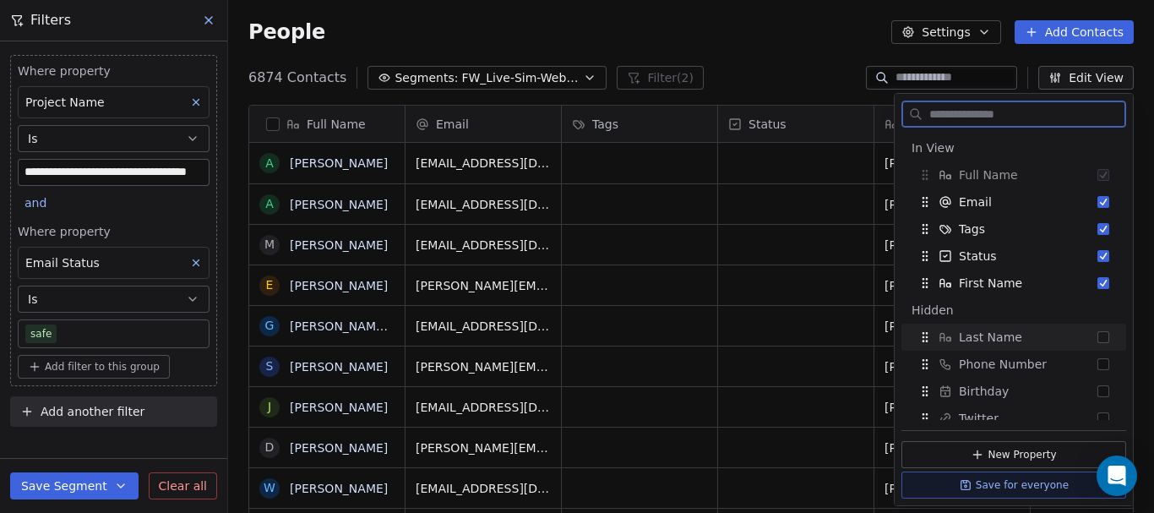
click at [1098, 341] on button "Suggestions" at bounding box center [1104, 337] width 12 height 12
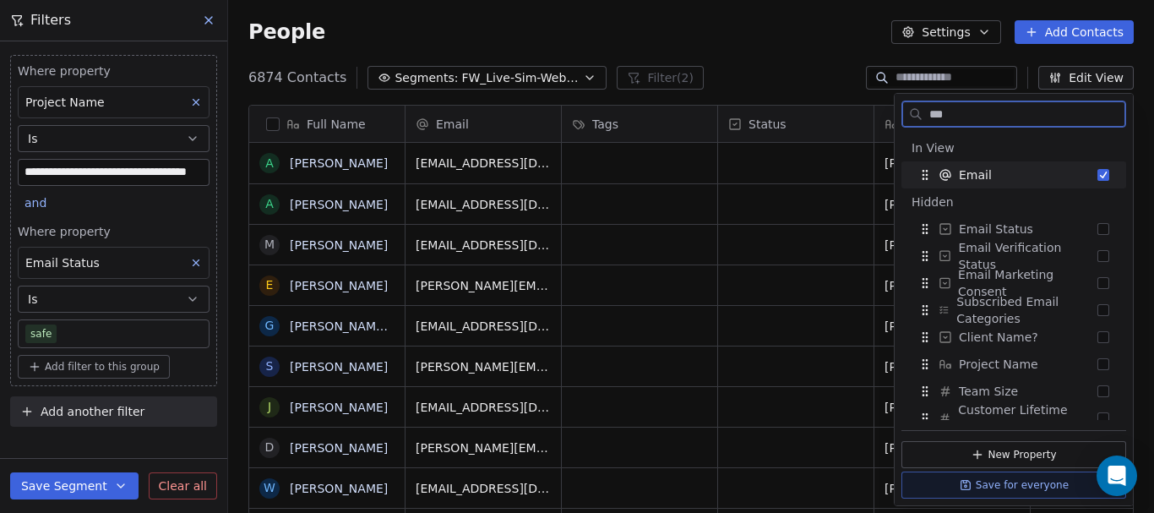
type input "****"
